Goal: Task Accomplishment & Management: Complete application form

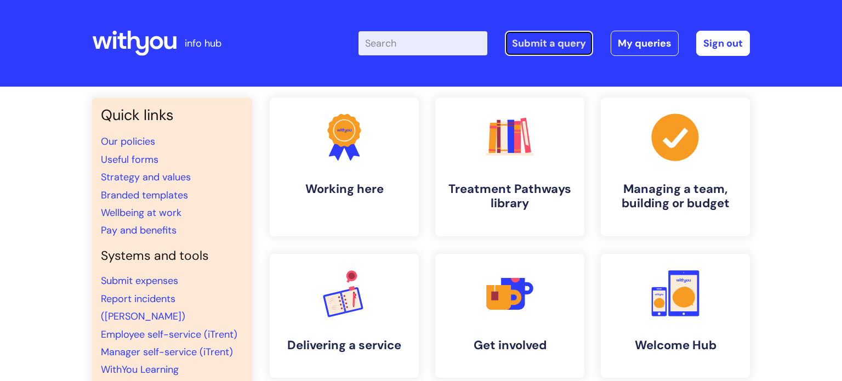
click at [531, 49] on link "Submit a query" at bounding box center [549, 43] width 88 height 25
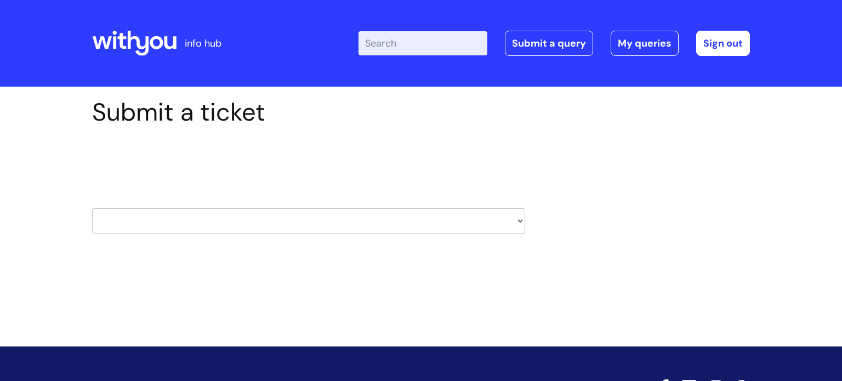
click at [256, 229] on select "HR / People IT and Support Clinical Drug Alerts Finance Accounts Data Support T…" at bounding box center [308, 220] width 433 height 25
select select "it_and_support"
click at [92, 208] on select "HR / People IT and Support Clinical Drug Alerts Finance Accounts Data Support T…" at bounding box center [308, 220] width 433 height 25
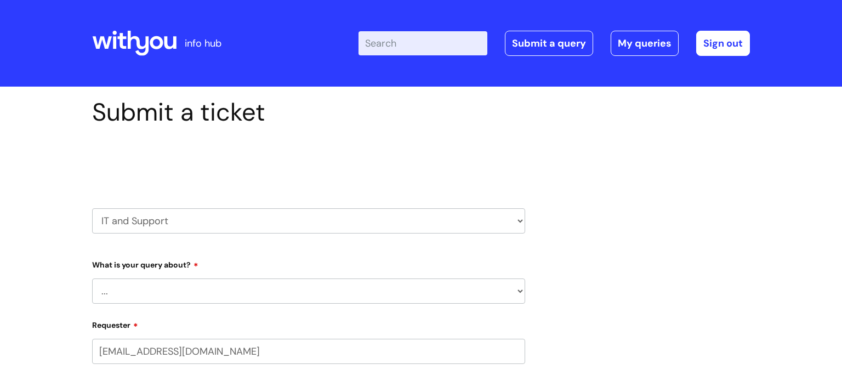
click at [183, 287] on select "... Mobile Phone Reset & MFA Accounts, Starters and Leavers IT Hardware issue I…" at bounding box center [308, 291] width 433 height 25
click at [92, 279] on select "... Mobile Phone Reset & MFA Accounts, Starters and Leavers IT Hardware issue I…" at bounding box center [308, 291] width 433 height 25
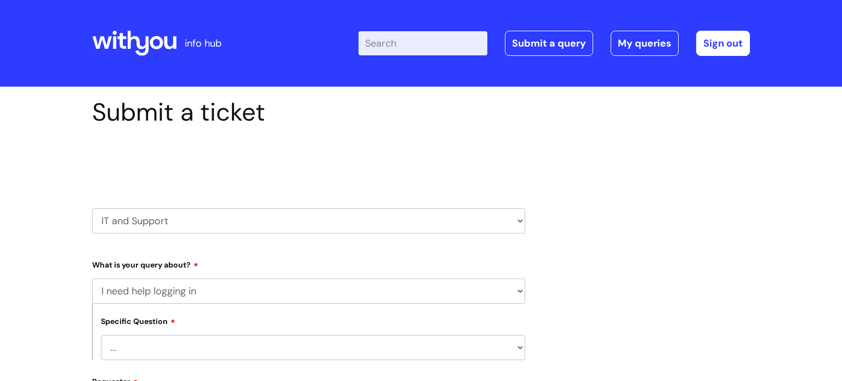
click at [135, 355] on select "... I need help logging into my laptop/chromebook I need access or help logging…" at bounding box center [313, 347] width 424 height 25
click at [94, 288] on select "... Mobile Phone Reset & MFA Accounts, Starters and Leavers IT Hardware issue I…" at bounding box center [308, 291] width 433 height 25
click at [92, 279] on select "... Mobile Phone Reset & MFA Accounts, Starters and Leavers IT Hardware issue I…" at bounding box center [308, 291] width 433 height 25
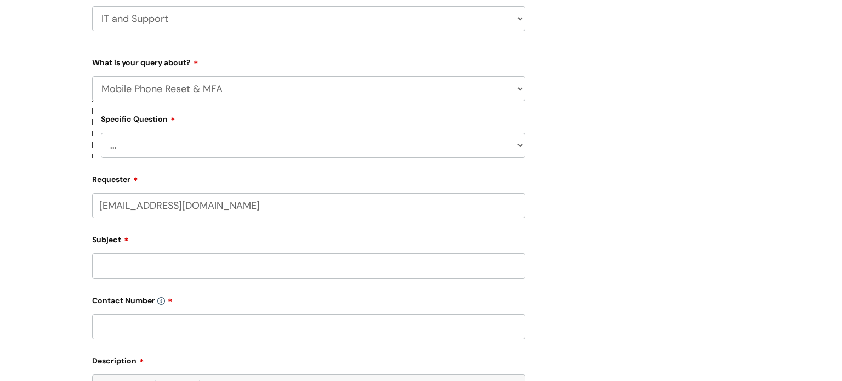
scroll to position [201, 0]
click at [174, 154] on select "... Support with Mobile Phone Reset & MFA" at bounding box center [313, 146] width 424 height 25
click at [173, 94] on select "... Mobile Phone Reset & MFA Accounts, Starters and Leavers IT Hardware issue I…" at bounding box center [308, 90] width 433 height 25
click at [92, 78] on select "... Mobile Phone Reset & MFA Accounts, Starters and Leavers IT Hardware issue I…" at bounding box center [308, 90] width 433 height 25
click at [161, 149] on select "... I need help logging into my laptop/chromebook I need access or help logging…" at bounding box center [313, 146] width 424 height 25
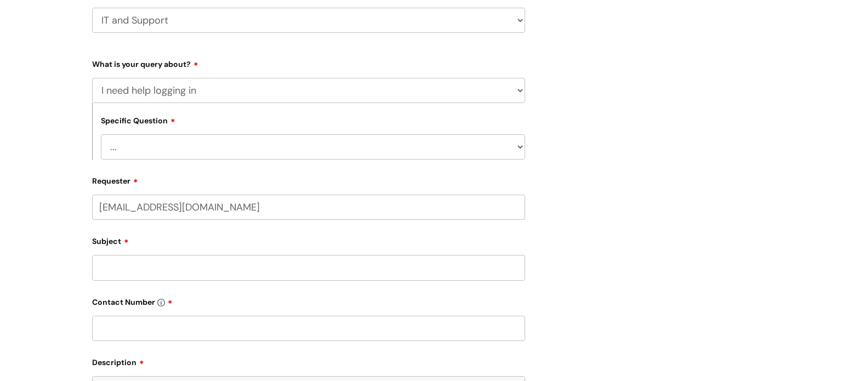
click at [180, 97] on select "... Mobile Phone Reset & MFA Accounts, Starters and Leavers IT Hardware issue I…" at bounding box center [308, 90] width 433 height 25
click at [92, 78] on select "... Mobile Phone Reset & MFA Accounts, Starters and Leavers IT Hardware issue I…" at bounding box center [308, 90] width 433 height 25
click at [179, 145] on select "... I have a new starter I have a leaver I need to make a change to an account …" at bounding box center [313, 146] width 424 height 25
click at [174, 91] on select "... Mobile Phone Reset & MFA Accounts, Starters and Leavers IT Hardware issue I…" at bounding box center [308, 90] width 433 height 25
click at [92, 78] on select "... Mobile Phone Reset & MFA Accounts, Starters and Leavers IT Hardware issue I…" at bounding box center [308, 90] width 433 height 25
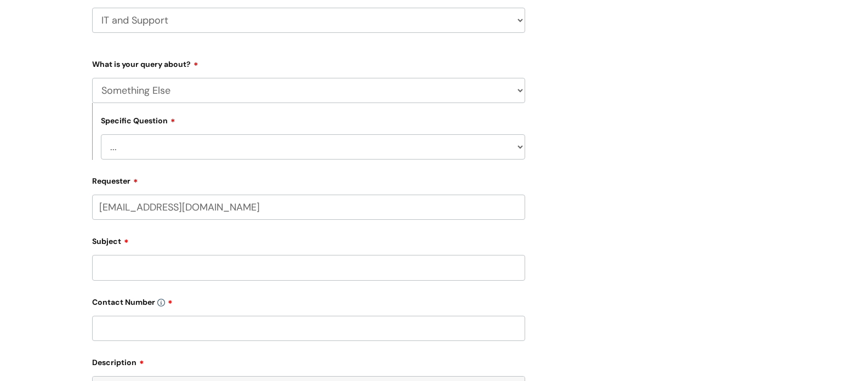
click at [175, 139] on select "... My problem is not listed" at bounding box center [313, 146] width 424 height 25
click at [179, 97] on select "... Mobile Phone Reset & MFA Accounts, Starters and Leavers IT Hardware issue I…" at bounding box center [308, 90] width 433 height 25
click at [92, 78] on select "... Mobile Phone Reset & MFA Accounts, Starters and Leavers IT Hardware issue I…" at bounding box center [308, 90] width 433 height 25
click at [137, 149] on select "... Halo PCMIS Iaptus NHS Email CJSM Email Mitel Another System Google (Workspa…" at bounding box center [313, 146] width 424 height 25
click at [149, 99] on select "... Mobile Phone Reset & MFA Accounts, Starters and Leavers IT Hardware issue I…" at bounding box center [308, 90] width 433 height 25
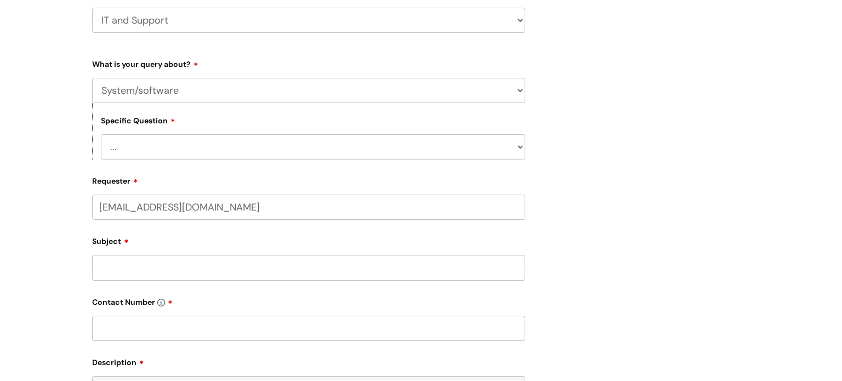
click at [177, 21] on select "HR / People IT and Support Clinical Drug Alerts Finance Accounts Data Support T…" at bounding box center [308, 20] width 433 height 25
click at [92, 8] on select "HR / People IT and Support Clinical Drug Alerts Finance Accounts Data Support T…" at bounding box center [308, 20] width 433 height 25
click at [203, 92] on select "... Mobile Phone Reset & MFA Accounts, Starters and Leavers IT Hardware issue I…" at bounding box center [308, 90] width 433 height 25
click at [92, 78] on select "... Mobile Phone Reset & MFA Accounts, Starters and Leavers IT Hardware issue I…" at bounding box center [308, 90] width 433 height 25
click at [167, 143] on select "... I need help logging into my laptop/chromebook I need access or help logging…" at bounding box center [313, 146] width 424 height 25
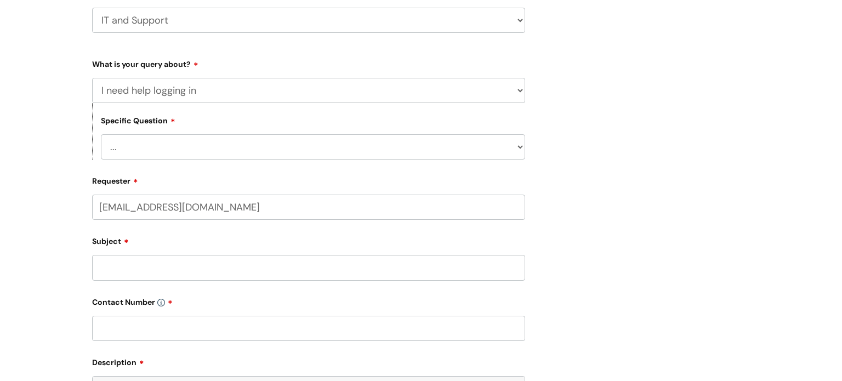
click at [177, 82] on select "... Mobile Phone Reset & MFA Accounts, Starters and Leavers IT Hardware issue I…" at bounding box center [308, 90] width 433 height 25
click at [92, 78] on select "... Mobile Phone Reset & MFA Accounts, Starters and Leavers IT Hardware issue I…" at bounding box center [308, 90] width 433 height 25
click at [179, 143] on select "... Support with Mobile Phone Reset & MFA" at bounding box center [313, 146] width 424 height 25
click at [174, 81] on select "... Mobile Phone Reset & MFA Accounts, Starters and Leavers IT Hardware issue I…" at bounding box center [308, 90] width 433 height 25
select select "IT Hardware issue"
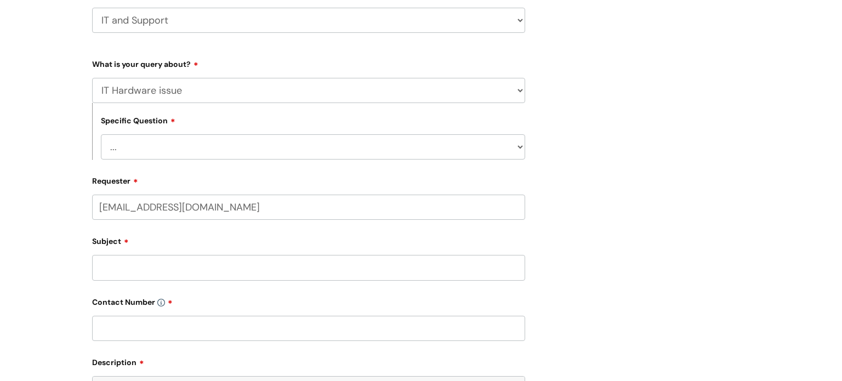
click at [92, 78] on select "... Mobile Phone Reset & MFA Accounts, Starters and Leavers IT Hardware issue I…" at bounding box center [308, 90] width 433 height 25
click at [162, 145] on select "... I need a new or replacement ... I’m waiting for new or replacement hardware…" at bounding box center [313, 146] width 424 height 25
select select "I have a mobile phone issue"
click at [101, 134] on select "... I need a new or replacement ... I’m waiting for new or replacement hardware…" at bounding box center [313, 146] width 424 height 25
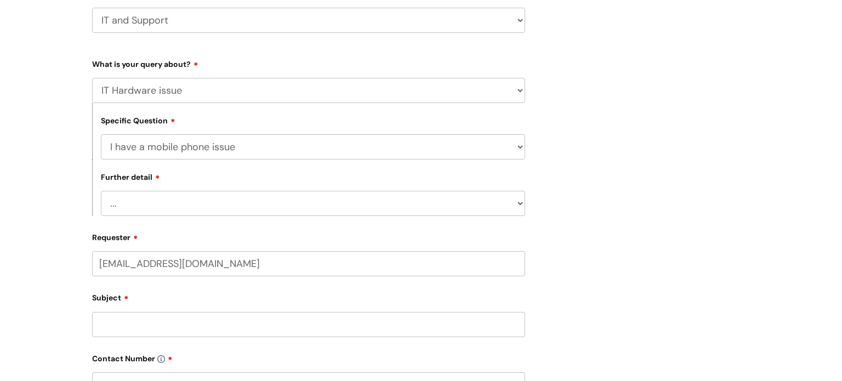
click at [156, 208] on select "... I can't get emails on my phone I can't log into my phone I can't make a cal…" at bounding box center [313, 203] width 424 height 25
click at [101, 191] on select "... I can't get emails on my phone I can't log into my phone I can't make a cal…" at bounding box center [313, 203] width 424 height 25
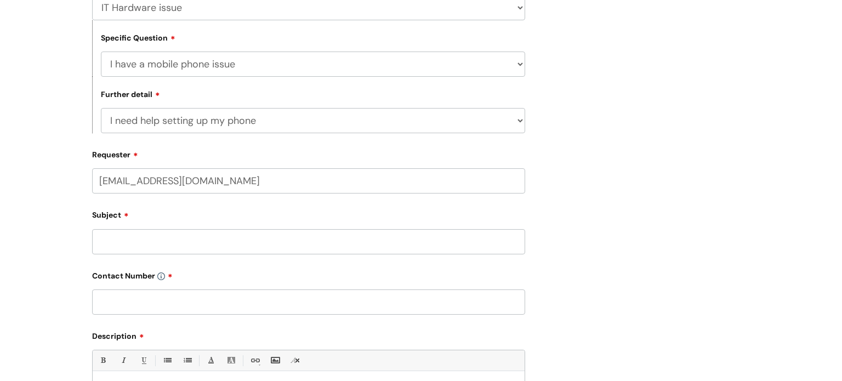
scroll to position [313, 0]
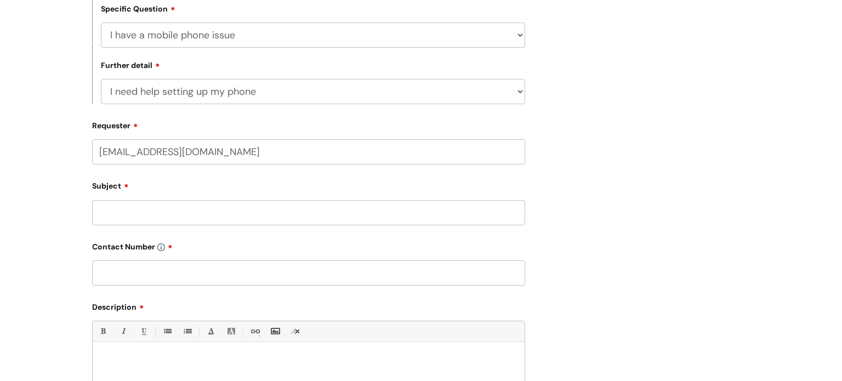
click at [209, 92] on select "... I can't get emails on my phone I can't log into my phone I can't make a cal…" at bounding box center [313, 91] width 424 height 25
select select "I can't get emails on my phone"
click at [101, 79] on select "... I can't get emails on my phone I can't log into my phone I can't make a cal…" at bounding box center [313, 91] width 424 height 25
click at [194, 206] on input "Subject" at bounding box center [308, 212] width 433 height 25
type input "Setting up emails on my phone"
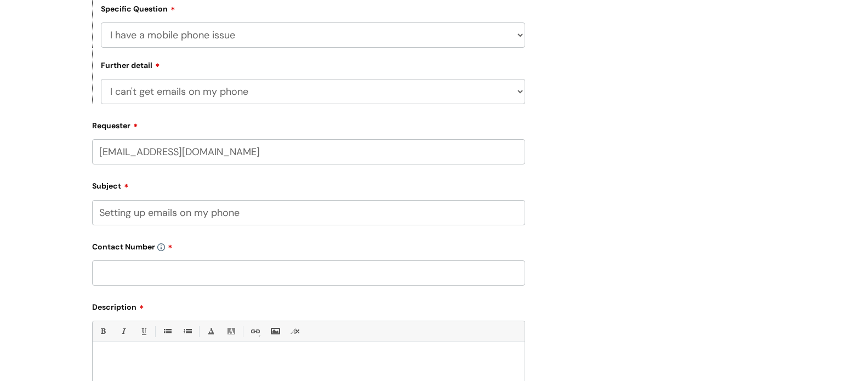
click at [171, 277] on input "text" at bounding box center [308, 272] width 433 height 25
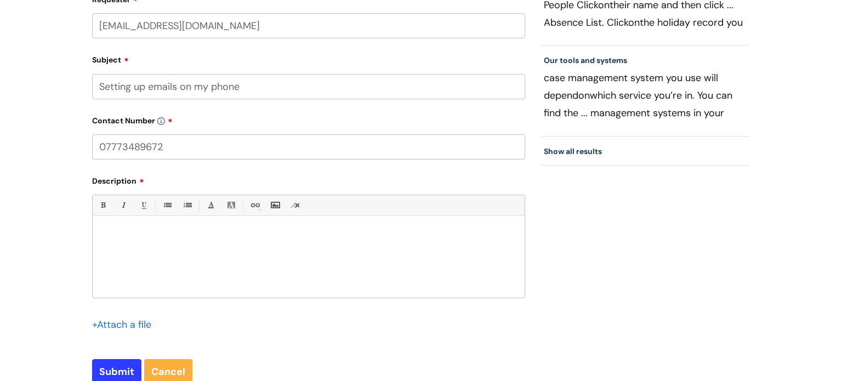
scroll to position [445, 0]
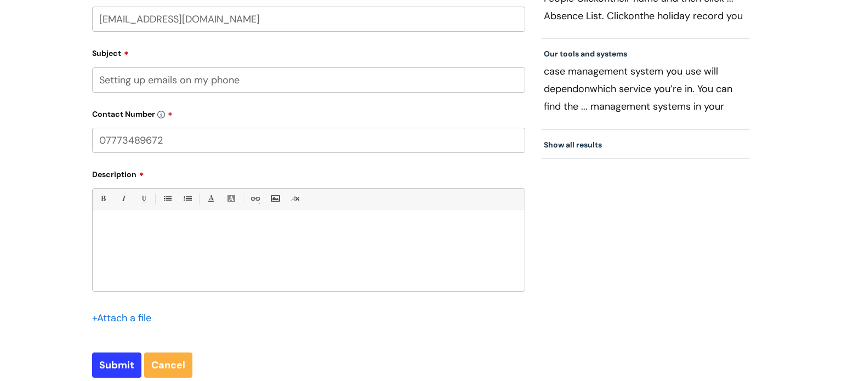
type input "07773489672"
click at [165, 215] on div "Bold (Ctrl-B) Italic (Ctrl-I) Underline(Ctrl-U) • Unordered List (Ctrl-Shift-7)…" at bounding box center [308, 239] width 433 height 103
click at [163, 226] on p at bounding box center [309, 229] width 416 height 10
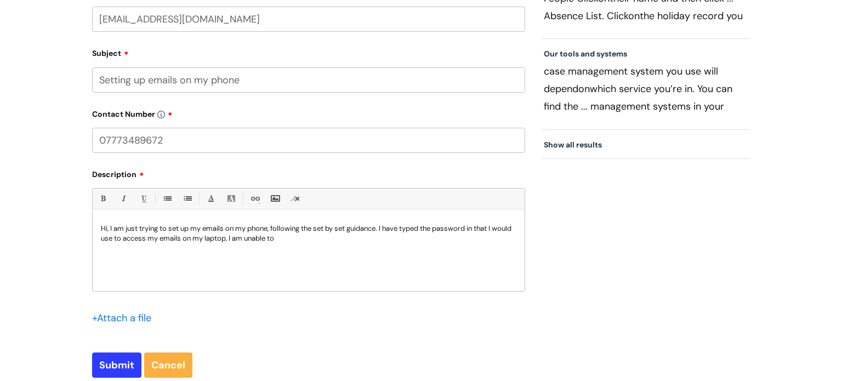
click at [323, 228] on p "Hi, I am just trying to set up my emails on my phone, following the set by set …" at bounding box center [309, 234] width 416 height 20
click at [492, 231] on p "Hi, I am just trying to set up my emails on my phone, following the step by ste…" at bounding box center [309, 234] width 416 height 20
click at [320, 241] on p "Hi, I am just trying to set up my emails on my phone, following the step by ste…" at bounding box center [309, 234] width 416 height 20
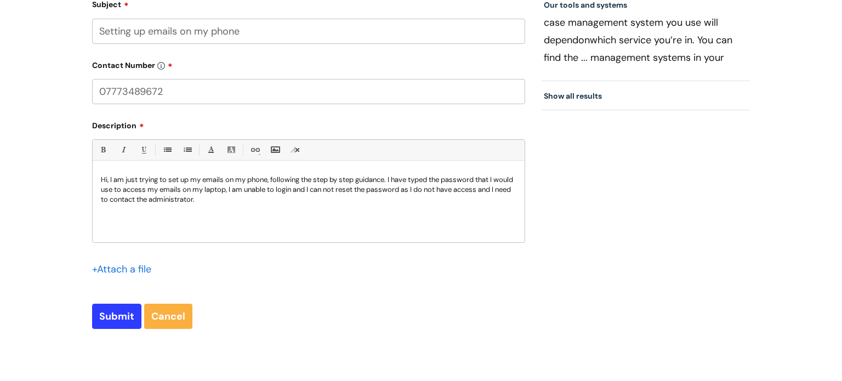
scroll to position [522, 0]
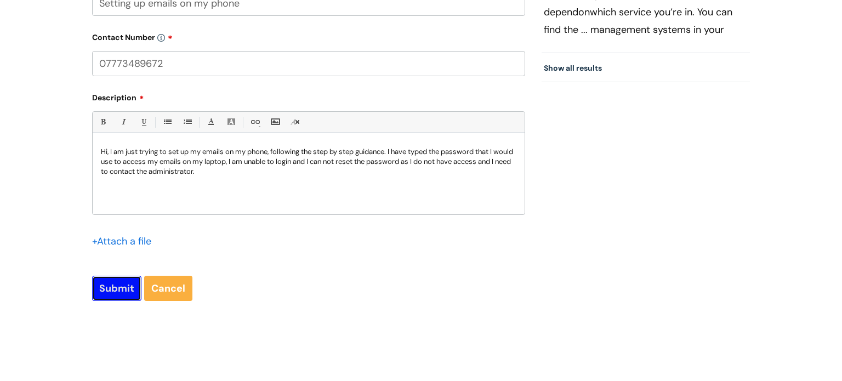
click at [104, 288] on input "Submit" at bounding box center [116, 288] width 49 height 25
type input "Please Wait..."
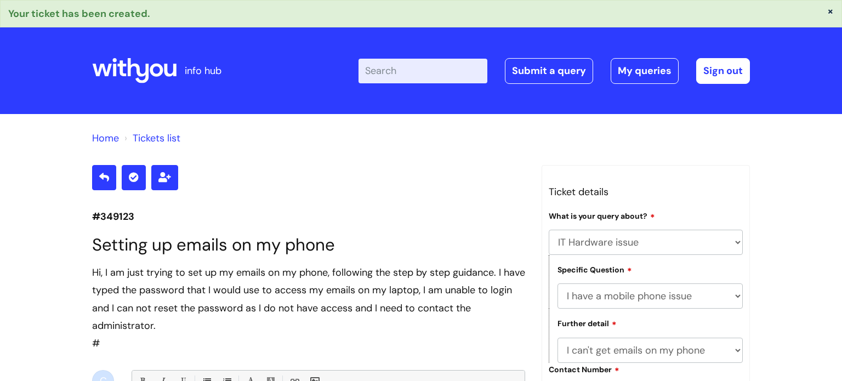
select select "IT Hardware issue"
select select "I have a mobile phone issue"
select select "I can't get emails on my phone"
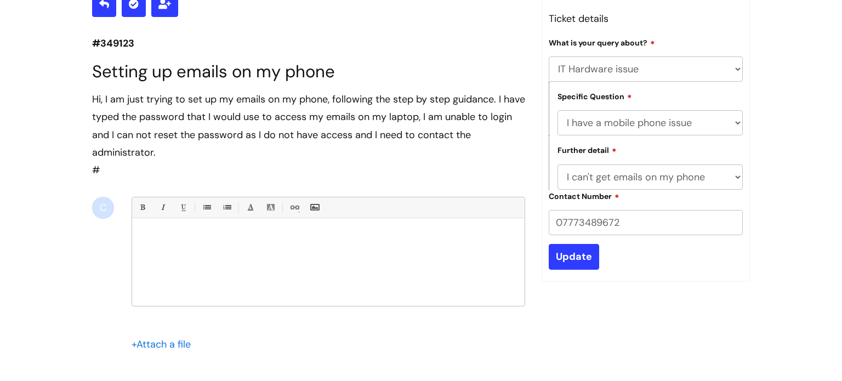
scroll to position [154, 0]
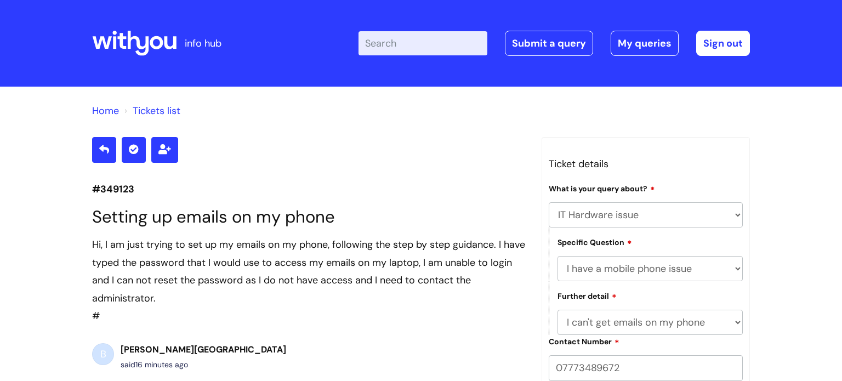
select select "IT Hardware issue"
select select "I have a mobile phone issue"
select select "I can't get emails on my phone"
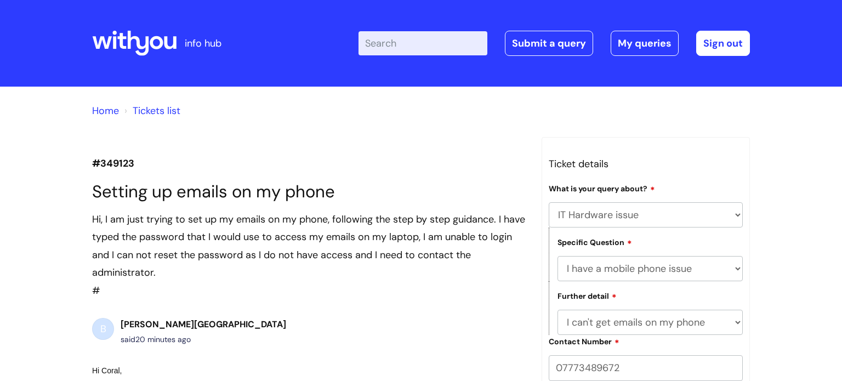
select select "IT Hardware issue"
select select "I have a mobile phone issue"
select select "I can't get emails on my phone"
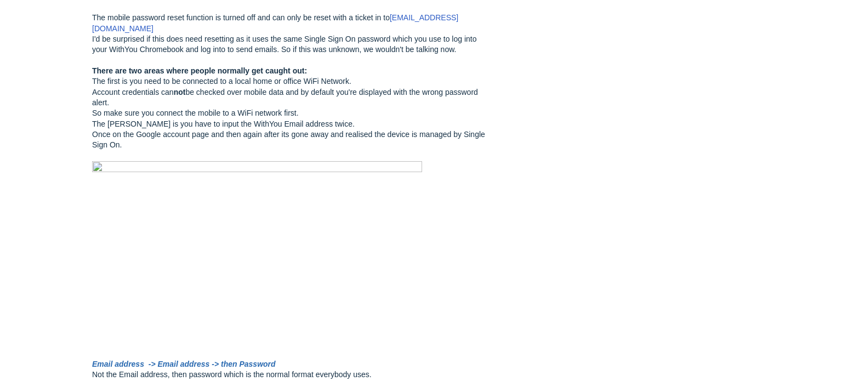
scroll to position [709, 0]
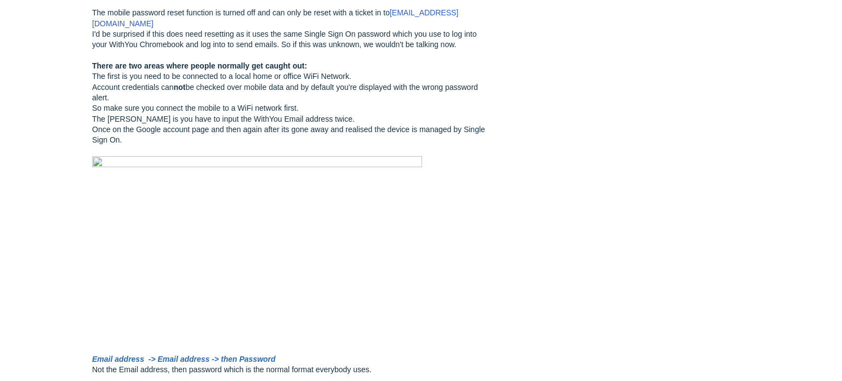
click at [154, 206] on img at bounding box center [257, 253] width 330 height 195
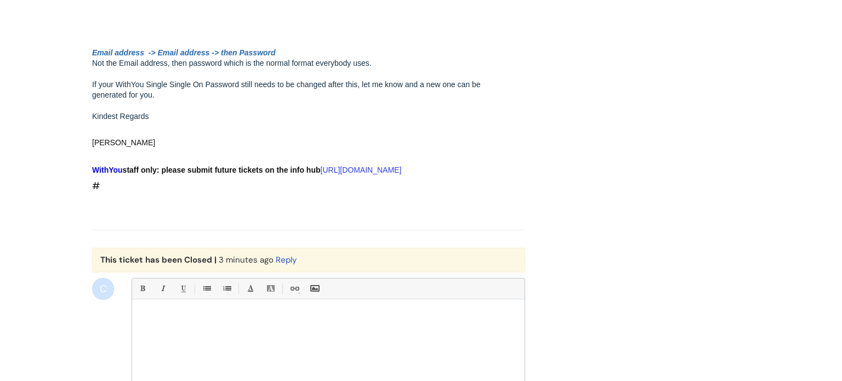
scroll to position [797, 0]
